Goal: Task Accomplishment & Management: Complete application form

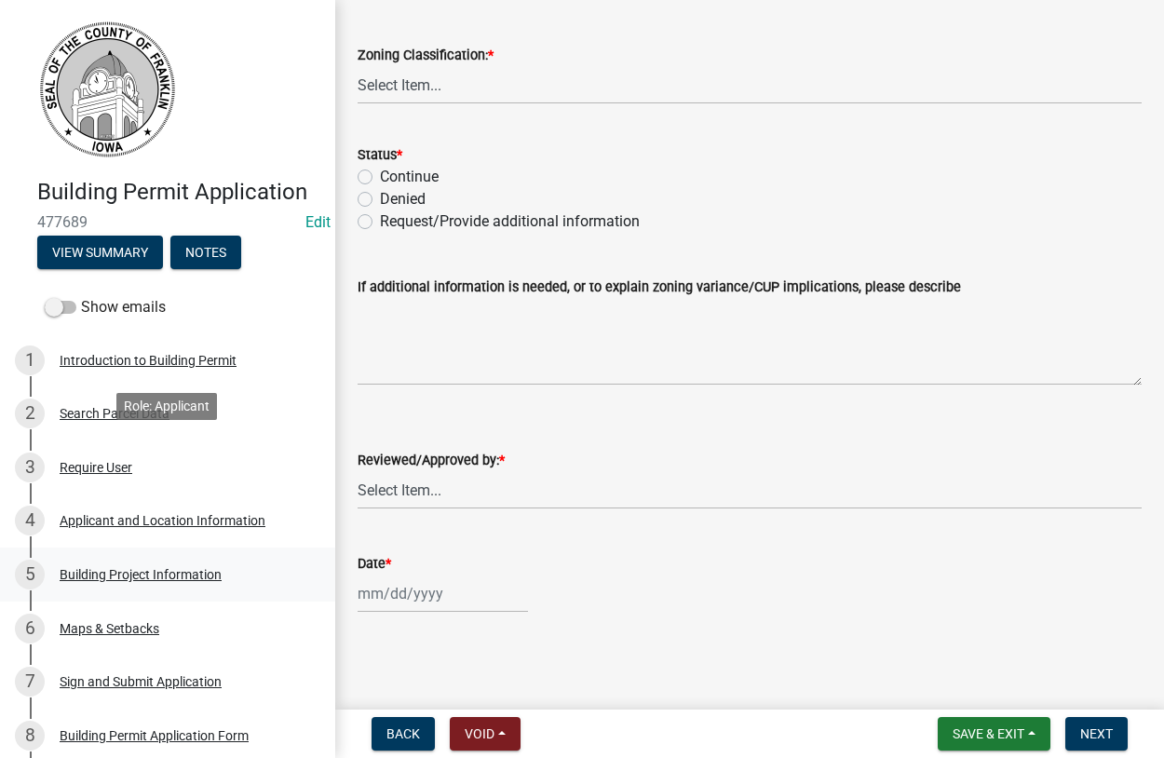
scroll to position [243, 0]
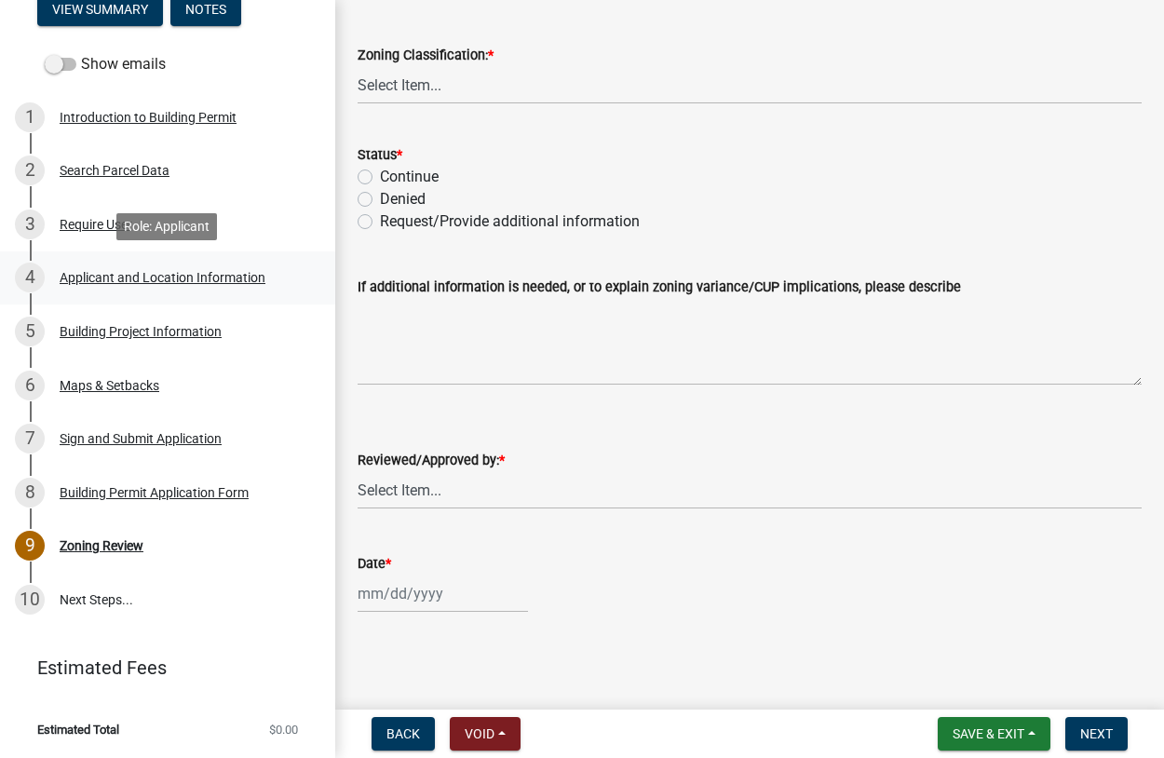
click at [128, 277] on div "Applicant and Location Information" at bounding box center [163, 277] width 206 height 13
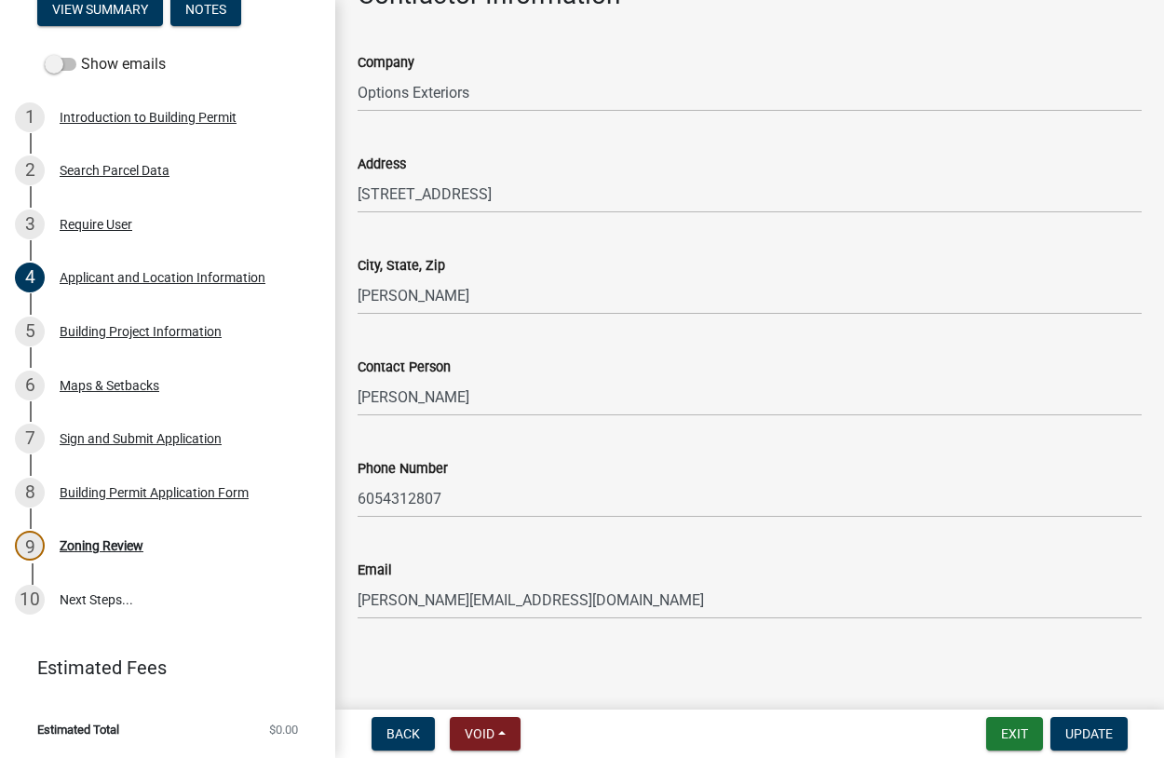
scroll to position [1593, 0]
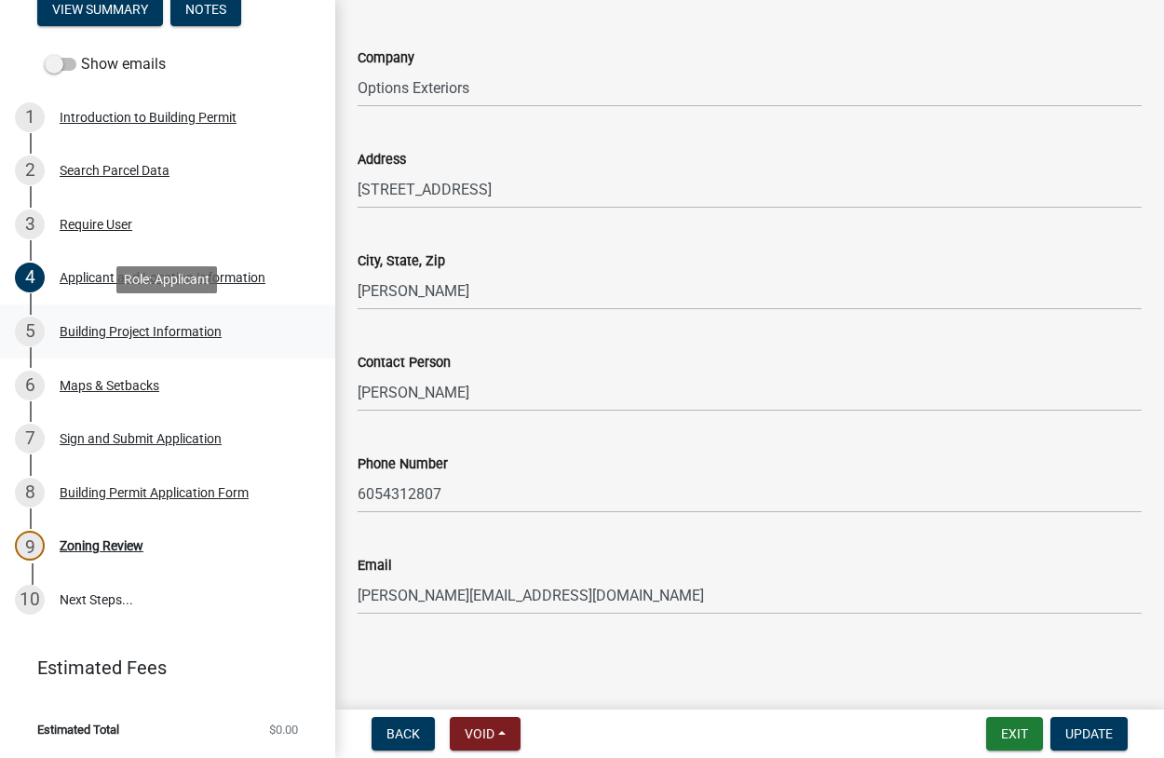
click at [97, 331] on div "Building Project Information" at bounding box center [141, 331] width 162 height 13
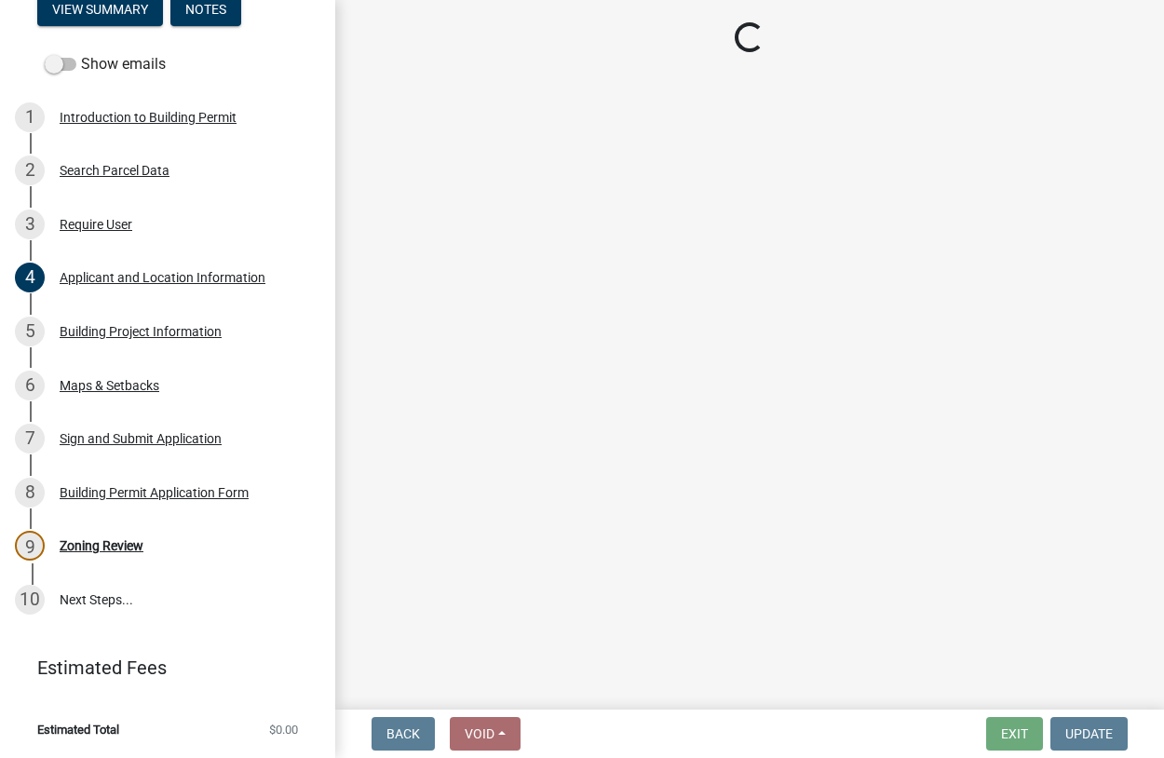
select select "8c62c722-4692-4cc5-99e8-d1aa43e90306"
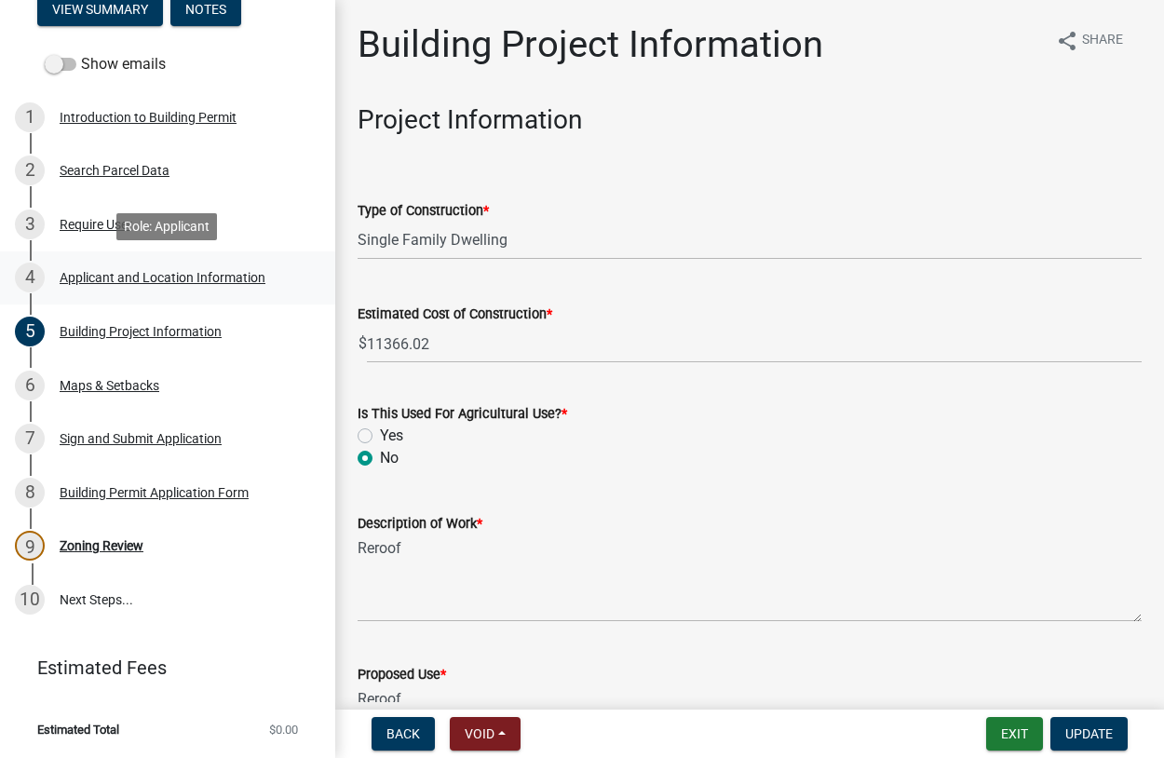
click at [140, 281] on div "Applicant and Location Information" at bounding box center [163, 277] width 206 height 13
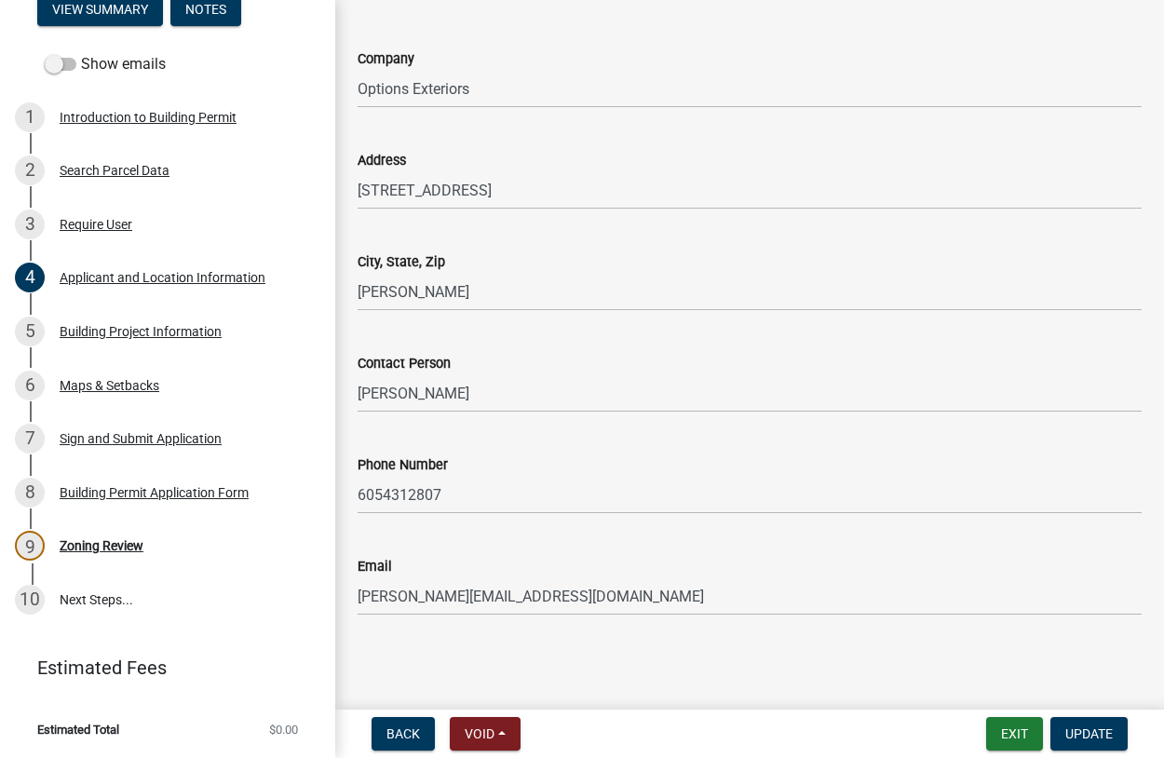
scroll to position [1593, 0]
click at [485, 734] on span "Void" at bounding box center [480, 733] width 30 height 15
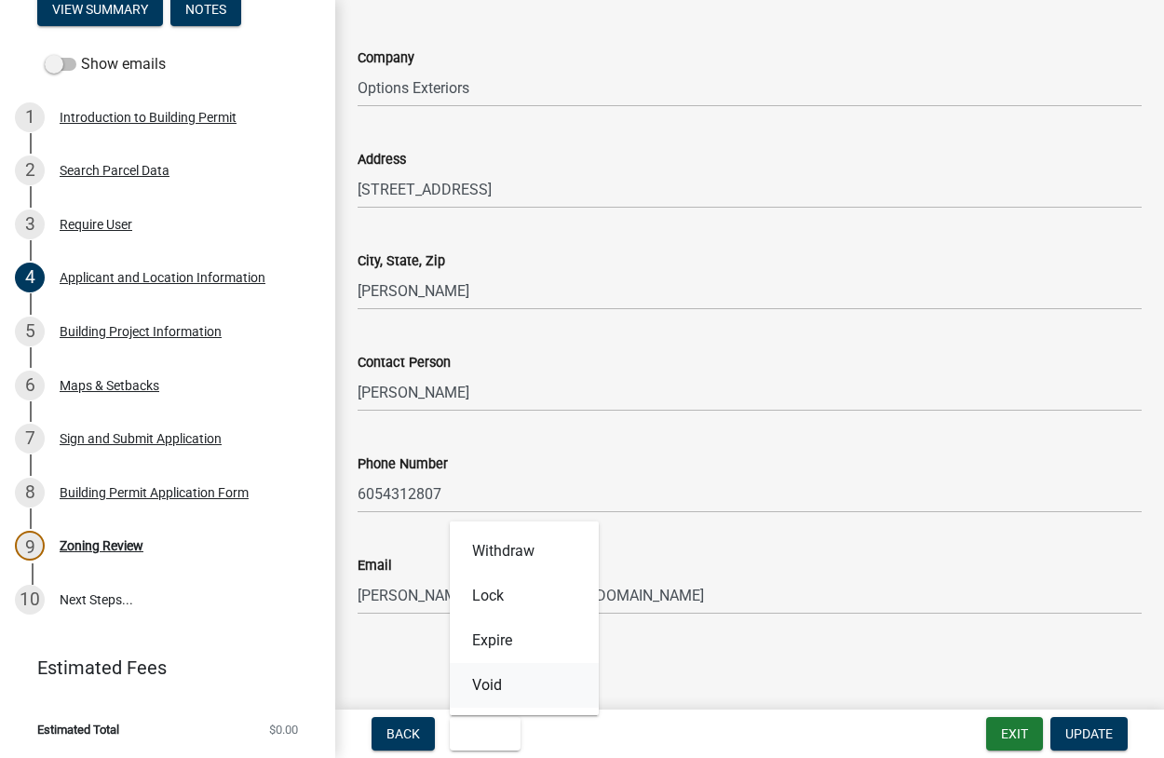
click at [489, 681] on button "Void" at bounding box center [524, 685] width 149 height 45
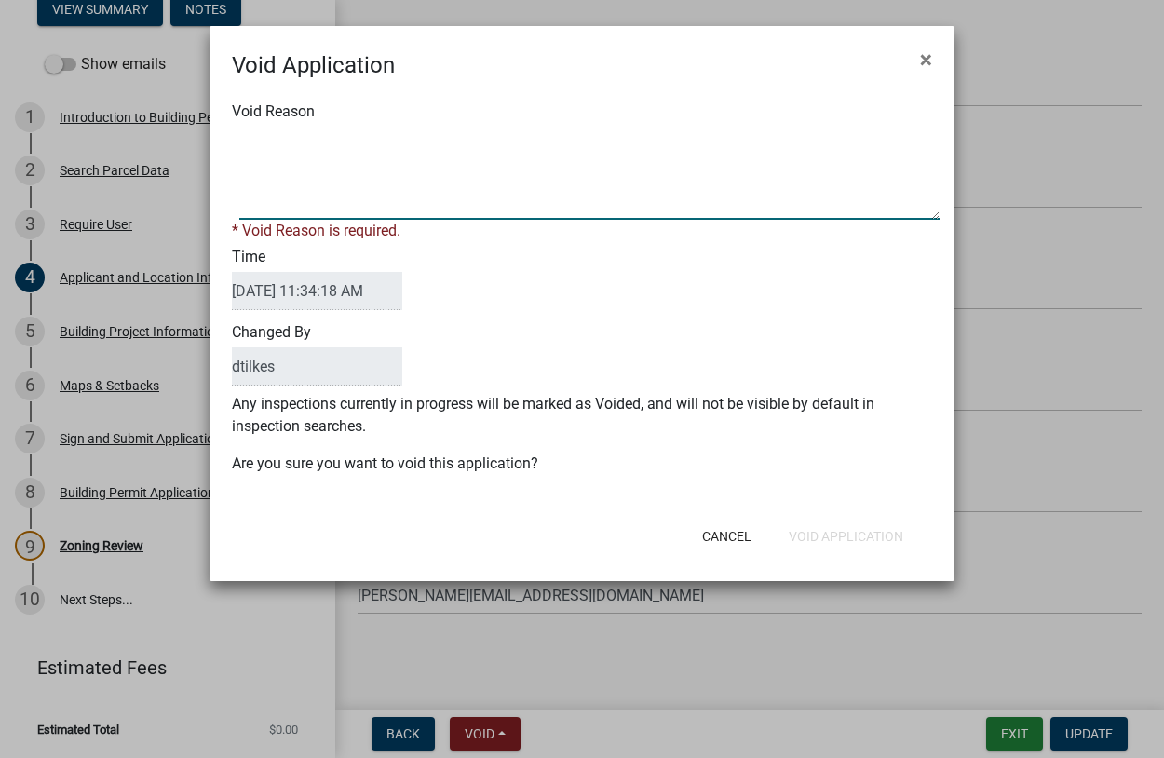
click at [281, 207] on textarea "Void Reason" at bounding box center [589, 173] width 700 height 93
type textarea "Not required"
click at [823, 540] on form "Void Application × Void Reason * Void Reason is required. Time [DATE] 11:34:18 …" at bounding box center [581, 295] width 745 height 538
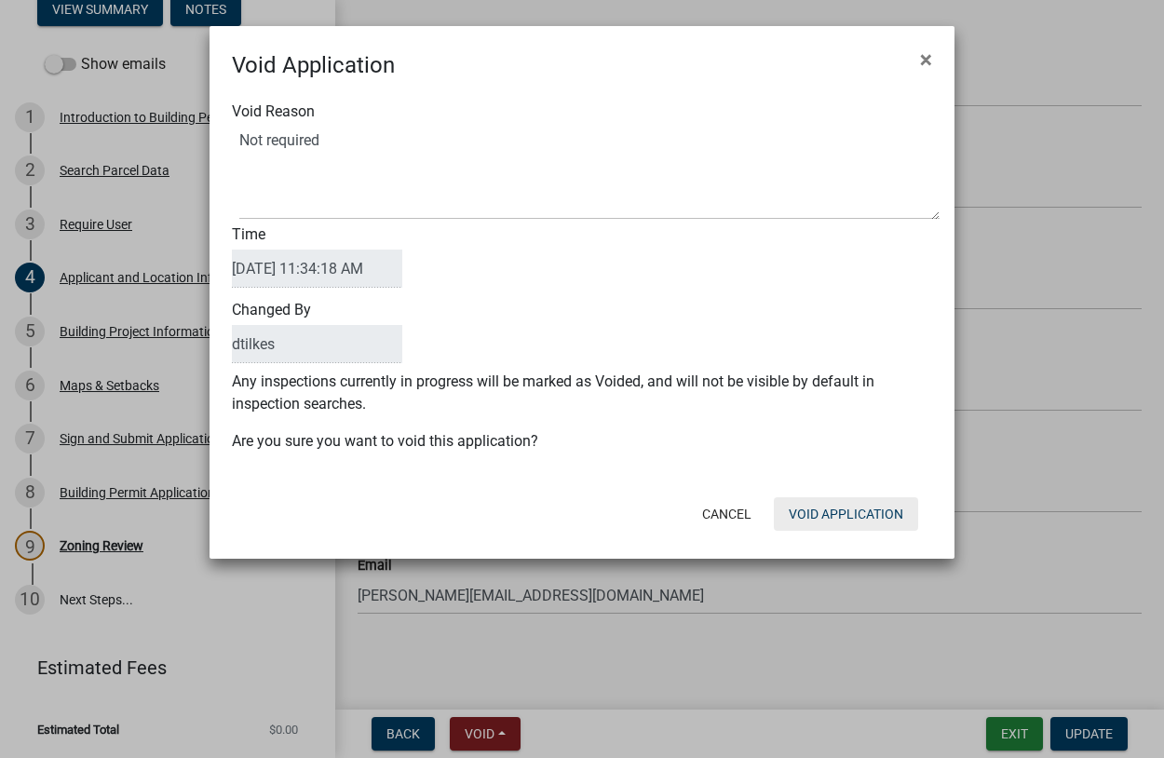
click at [835, 518] on button "Void Application" at bounding box center [846, 514] width 144 height 34
